Goal: Check status: Check status

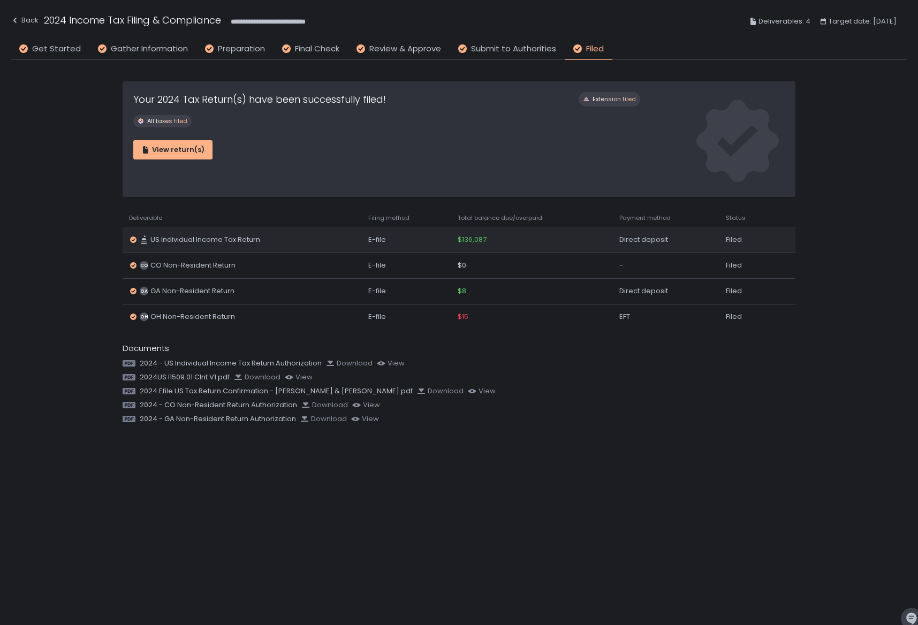
click at [160, 239] on span "US Individual Income Tax Return" at bounding box center [205, 240] width 110 height 10
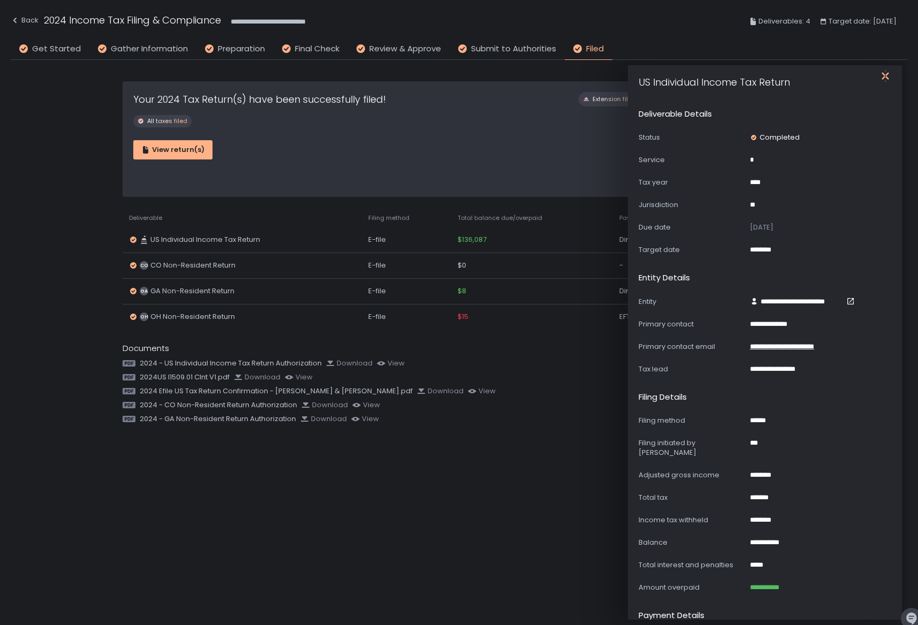
click at [886, 75] on icon "button" at bounding box center [885, 76] width 11 height 11
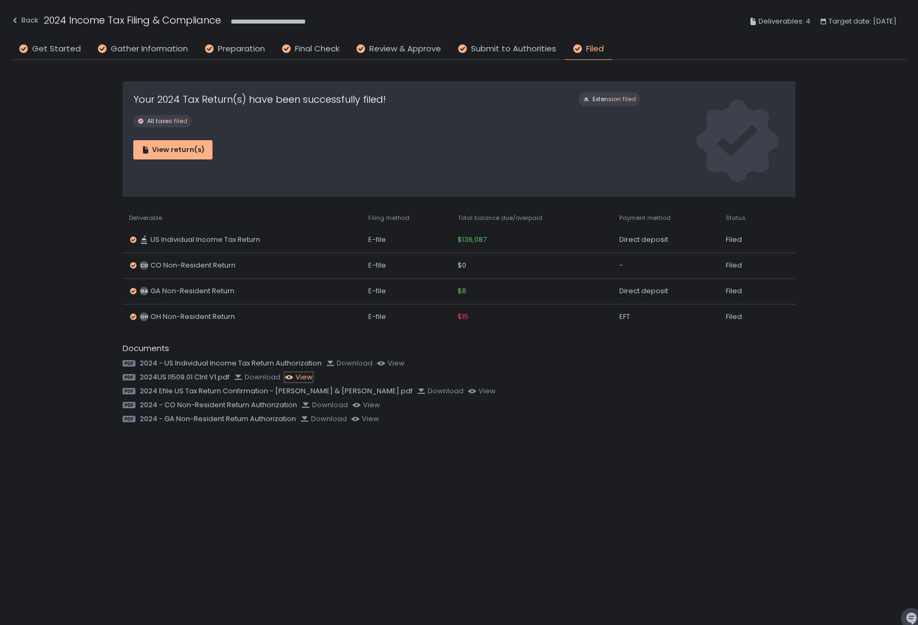
click at [300, 380] on div "view" at bounding box center [299, 378] width 28 height 10
click at [402, 361] on div "view" at bounding box center [391, 364] width 28 height 10
click at [468, 391] on div "view" at bounding box center [482, 392] width 28 height 10
click at [170, 146] on div "View return(s)" at bounding box center [172, 150] width 63 height 10
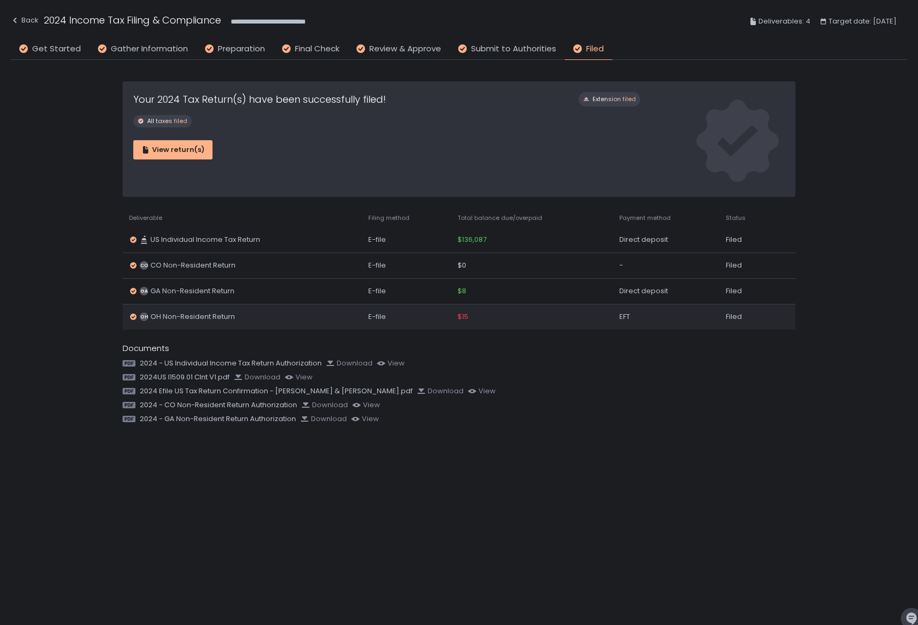
click at [468, 319] on span "$15" at bounding box center [463, 317] width 11 height 10
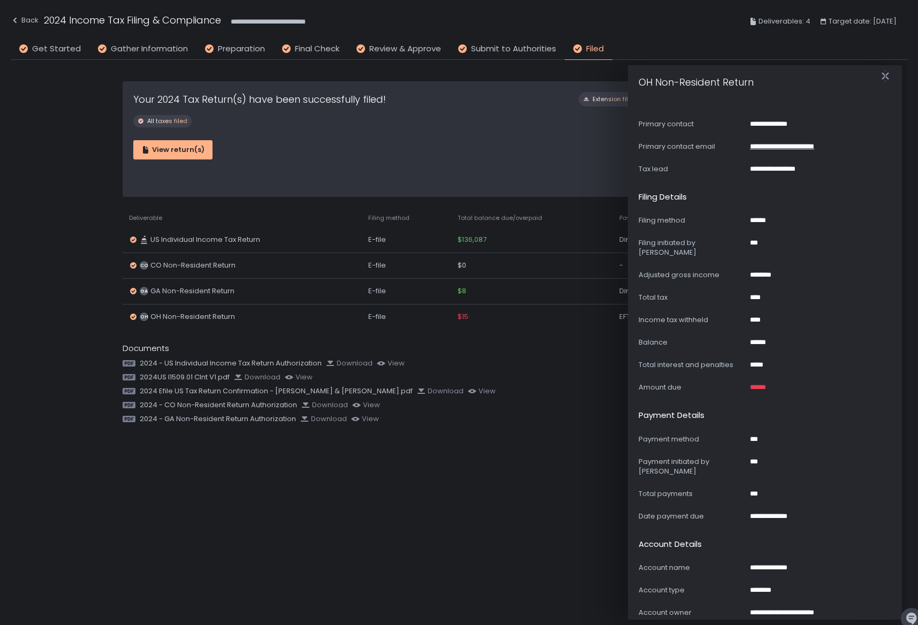
scroll to position [214, 0]
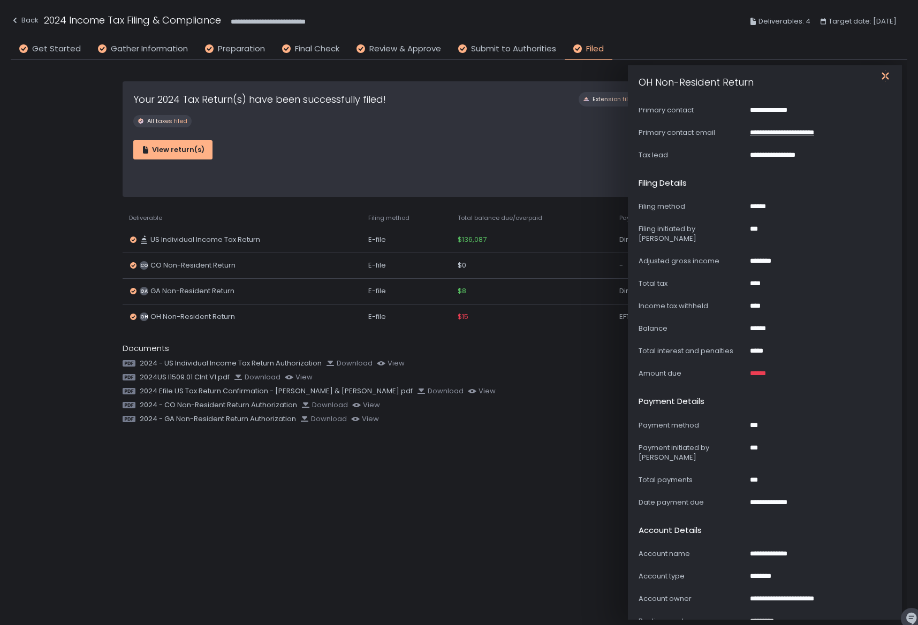
click at [881, 77] on icon "button" at bounding box center [885, 76] width 11 height 11
